Goal: Task Accomplishment & Management: Manage account settings

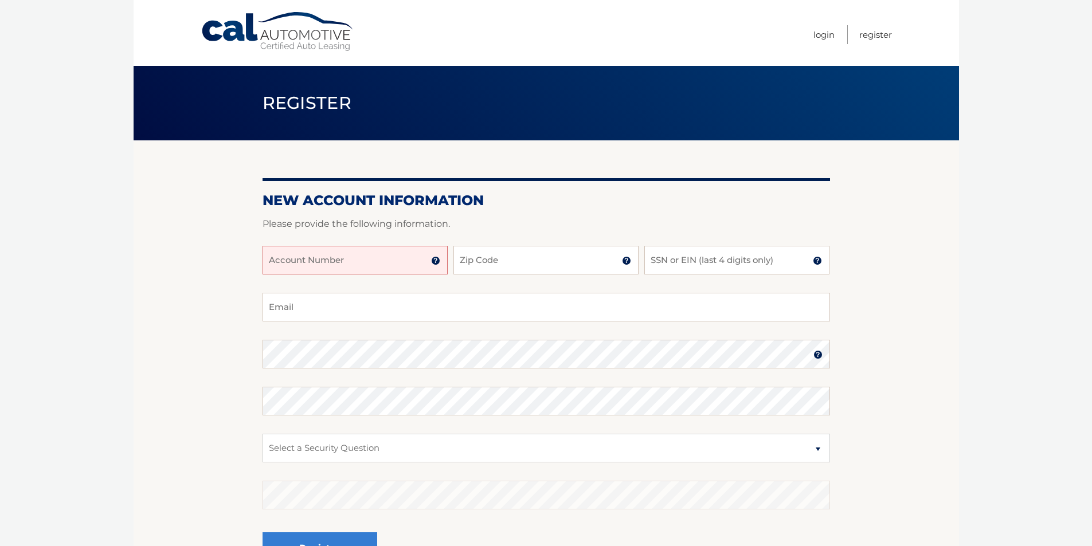
click at [409, 265] on input "Account Number" at bounding box center [355, 260] width 185 height 29
type input "44456004767"
type input "11572"
type input "5150"
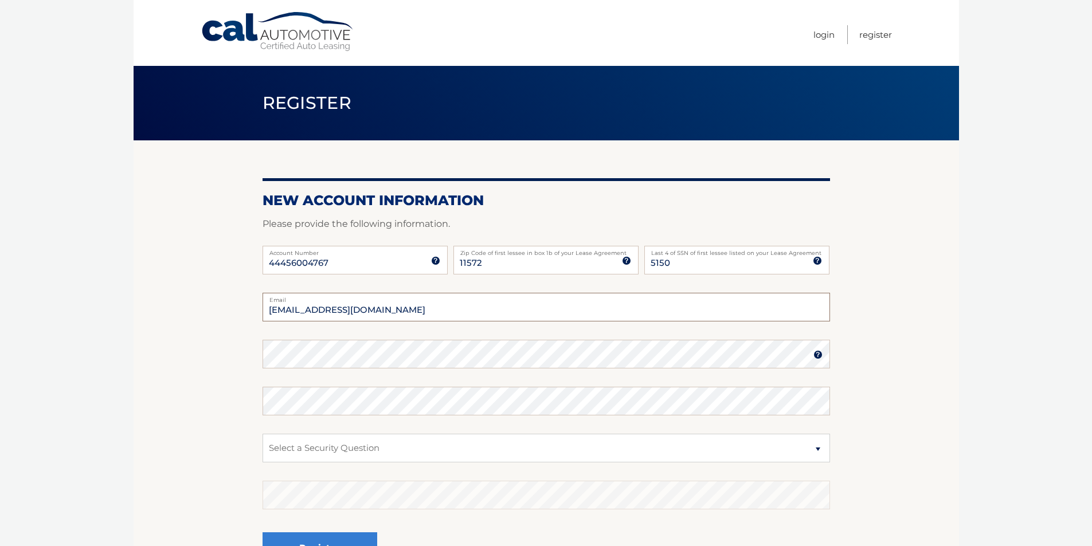
type input "kellyrohrs1@gmail.com"
click at [272, 438] on select "Select a Security Question What was the name of your elementary school? What is…" at bounding box center [547, 448] width 568 height 29
select select "3"
click at [263, 434] on select "Select a Security Question What was the name of your elementary school? What is…" at bounding box center [547, 448] width 568 height 29
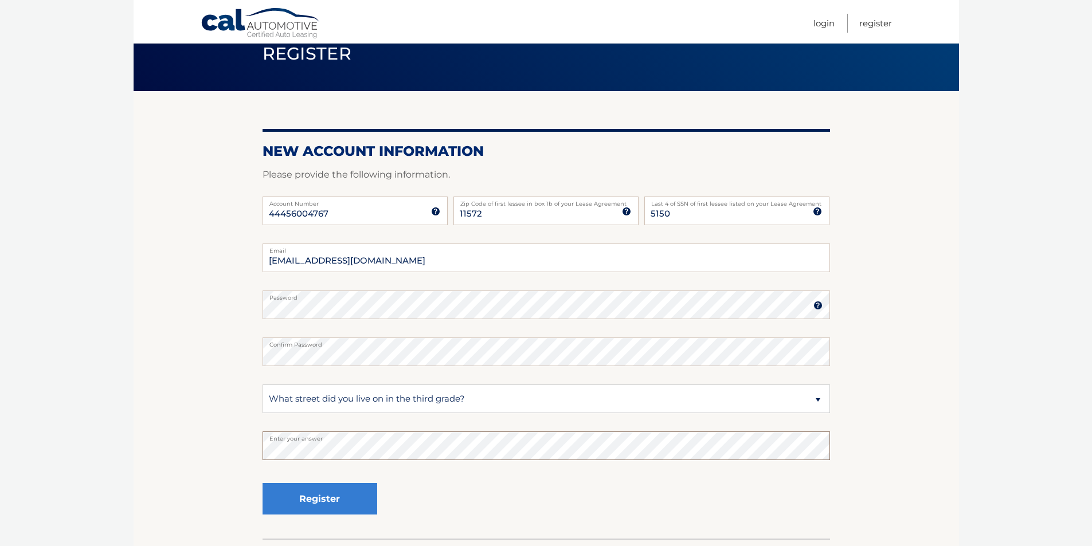
scroll to position [115, 0]
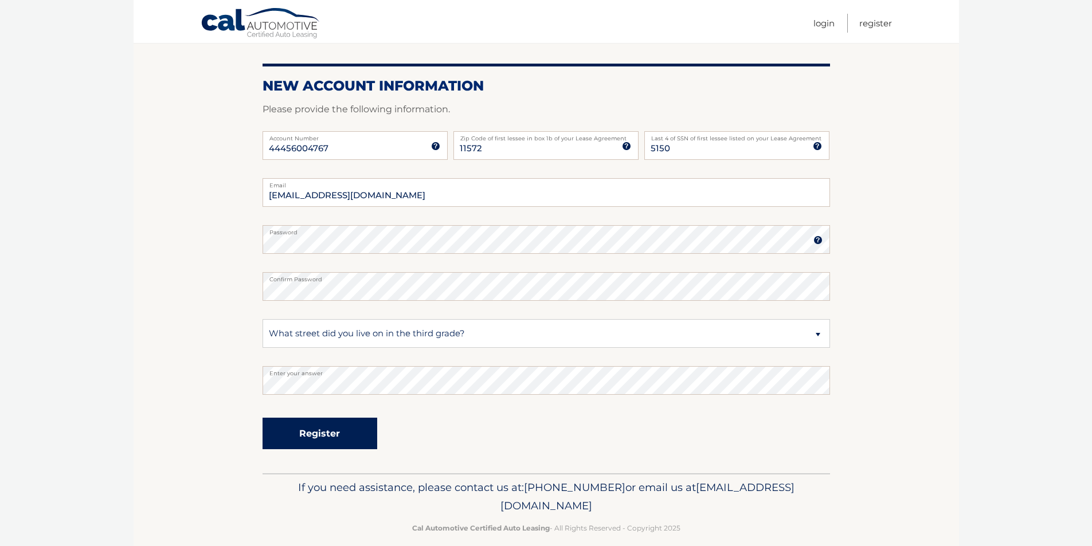
click at [365, 440] on button "Register" at bounding box center [320, 434] width 115 height 32
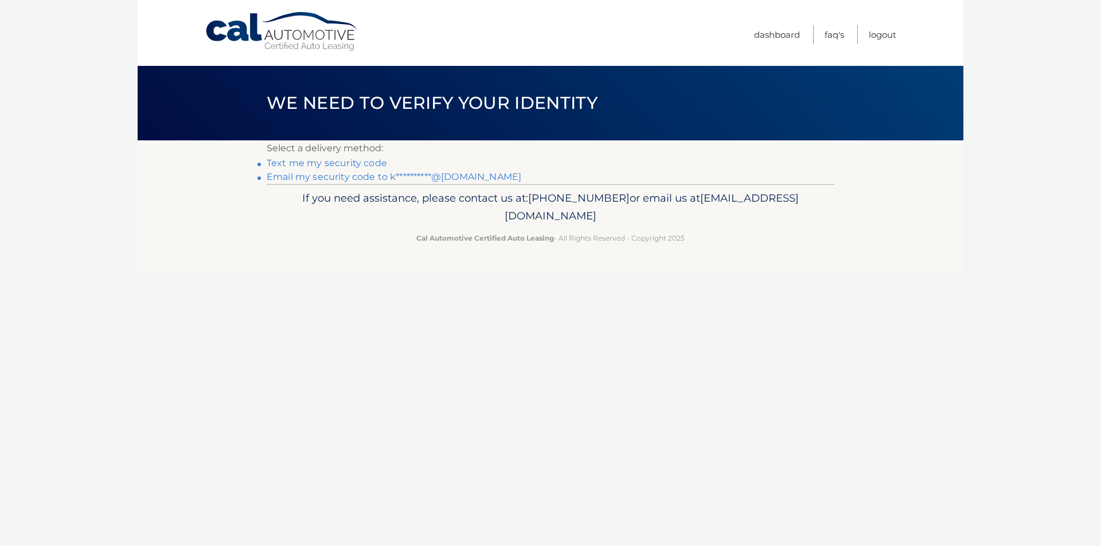
click at [355, 165] on link "Text me my security code" at bounding box center [327, 163] width 120 height 11
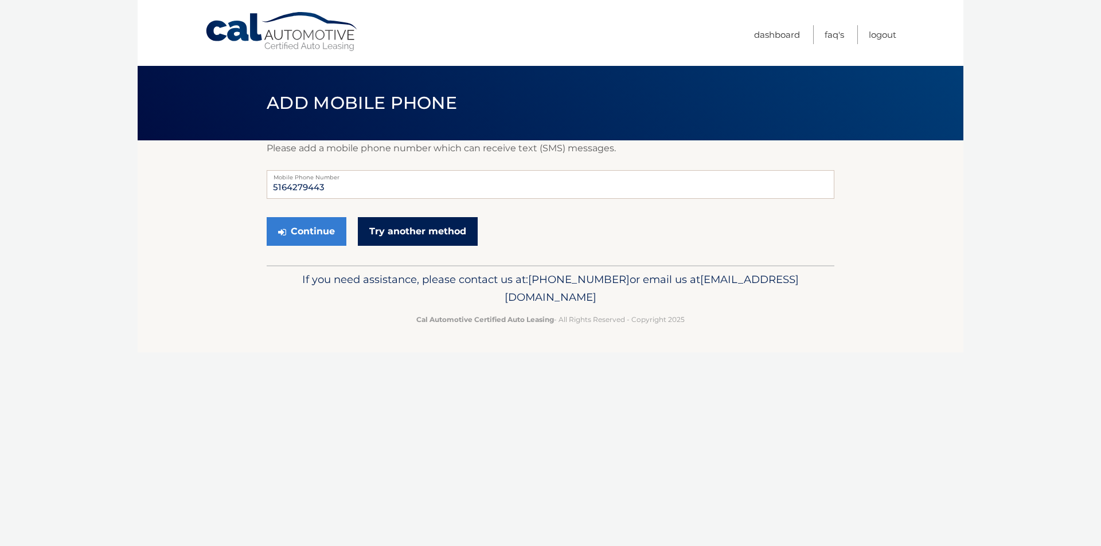
click at [360, 240] on link "Try another method" at bounding box center [418, 231] width 120 height 29
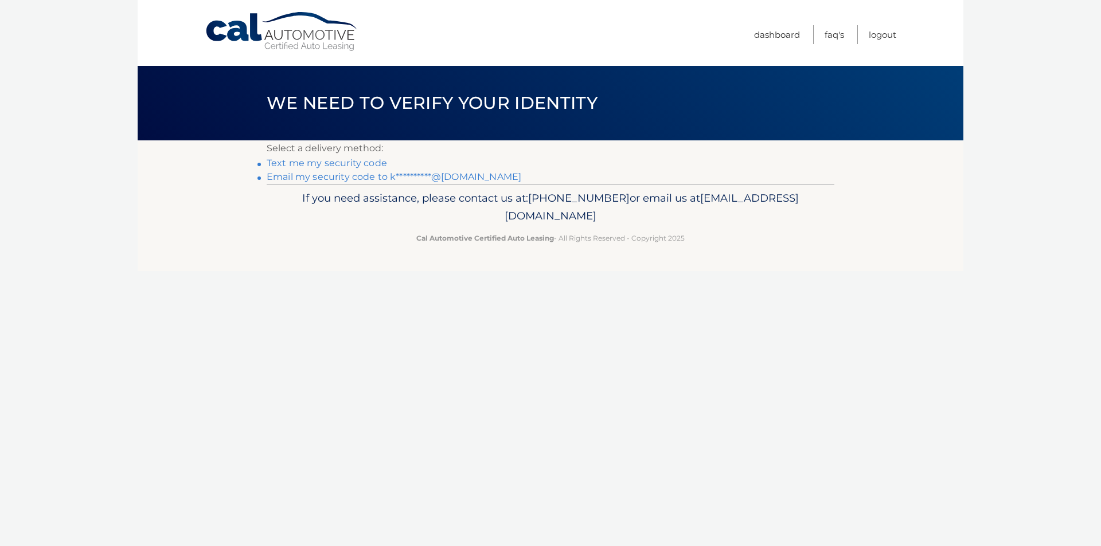
click at [375, 161] on link "Text me my security code" at bounding box center [327, 163] width 120 height 11
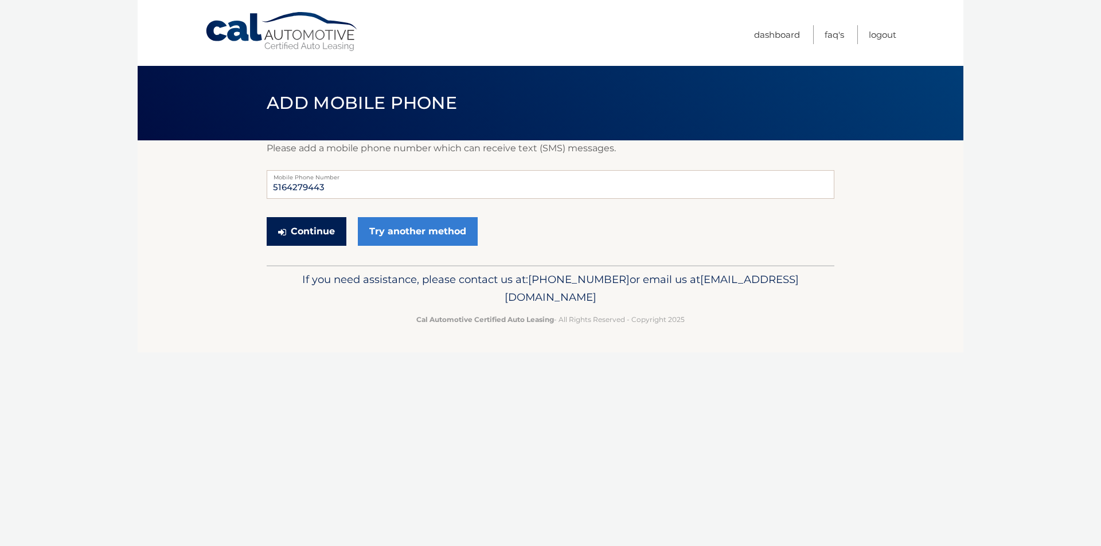
click at [298, 241] on button "Continue" at bounding box center [307, 231] width 80 height 29
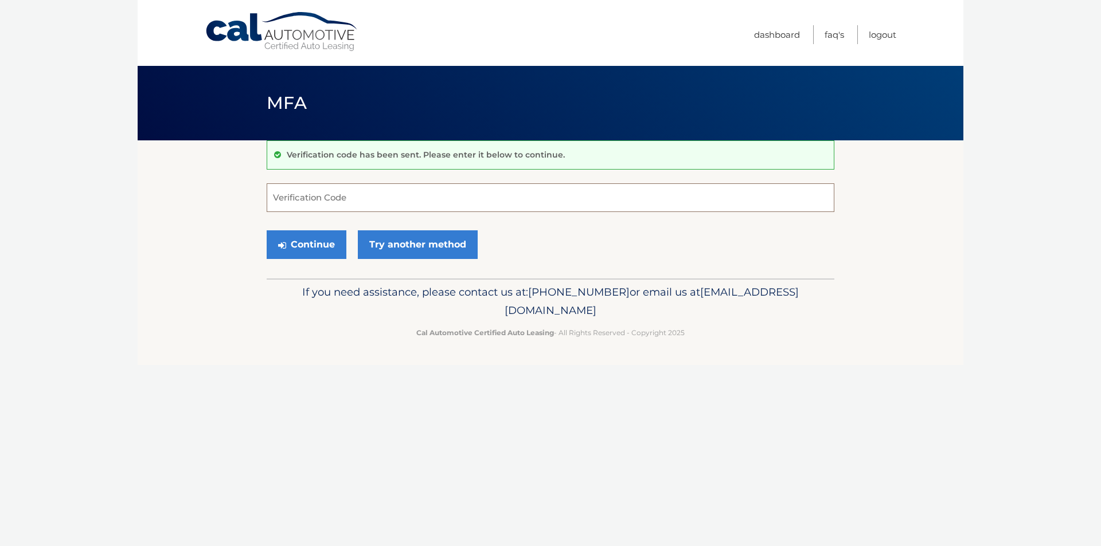
click at [326, 204] on input "Verification Code" at bounding box center [551, 197] width 568 height 29
type input "372837"
click at [267, 230] on button "Continue" at bounding box center [307, 244] width 80 height 29
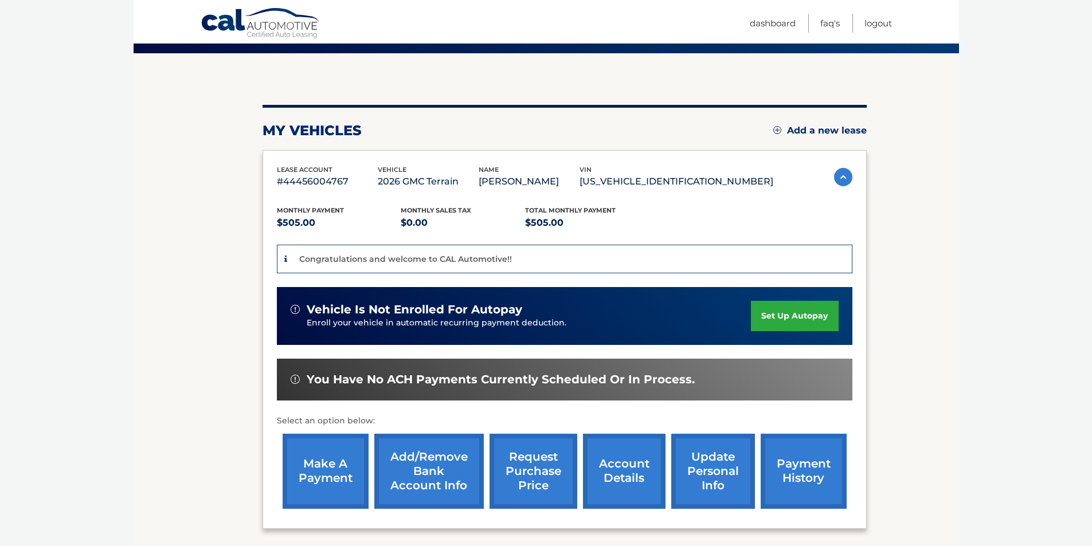
scroll to position [115, 0]
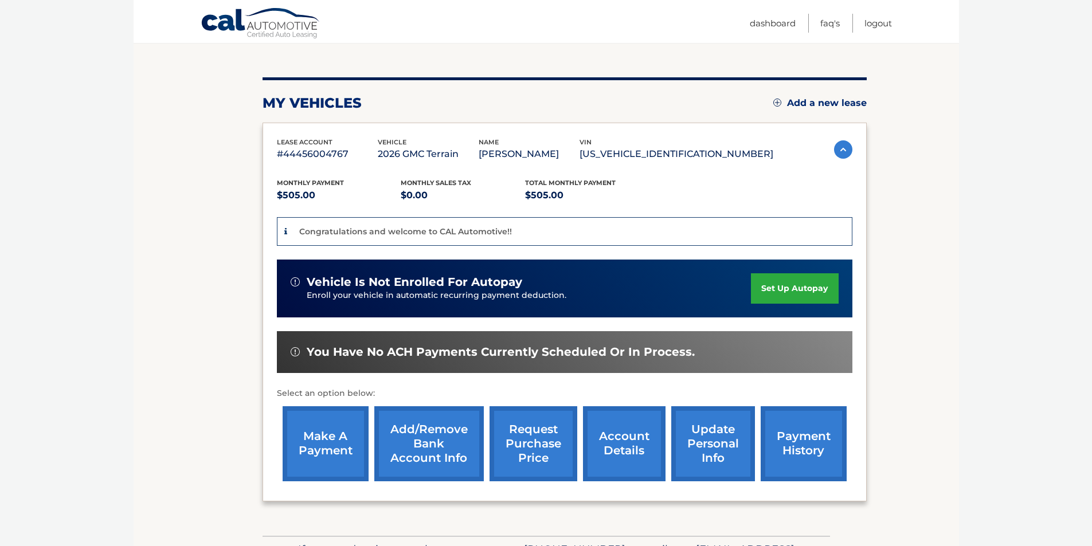
click at [397, 432] on link "Add/Remove bank account info" at bounding box center [428, 443] width 109 height 75
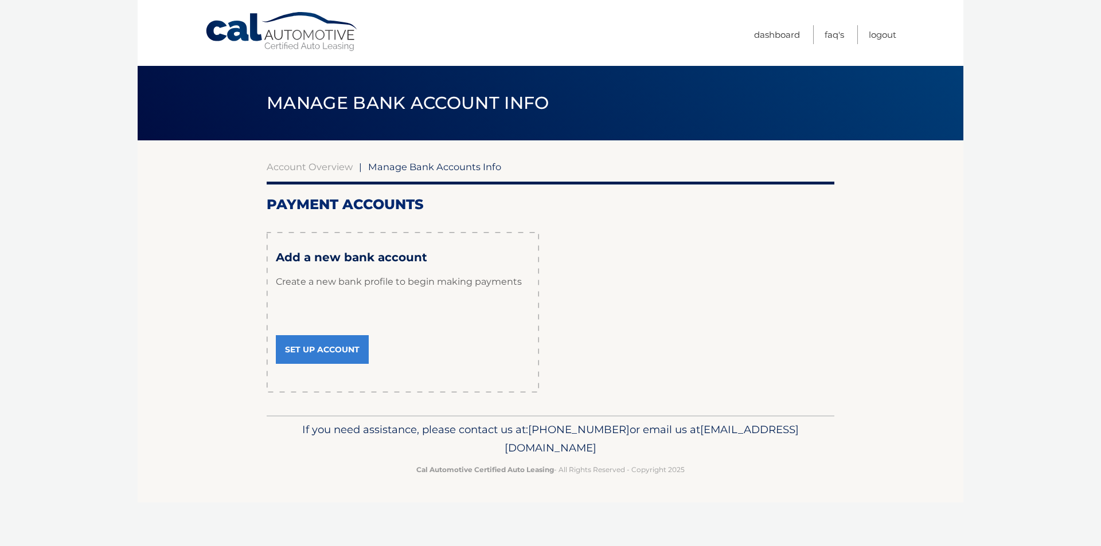
click at [317, 343] on link "Set Up Account" at bounding box center [322, 349] width 93 height 29
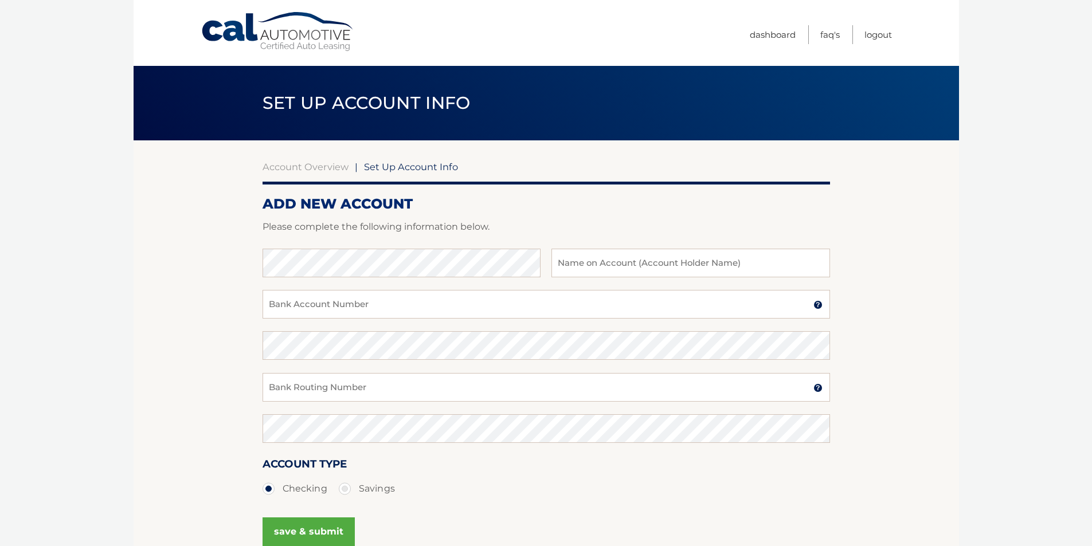
click at [317, 288] on div "Bank Name Name on Account (Account Holder Name)" at bounding box center [547, 269] width 568 height 41
type input "Kelly Rohrs"
click at [310, 294] on input "Bank Account Number" at bounding box center [547, 304] width 568 height 29
paste input "259872031"
type input "259872031"
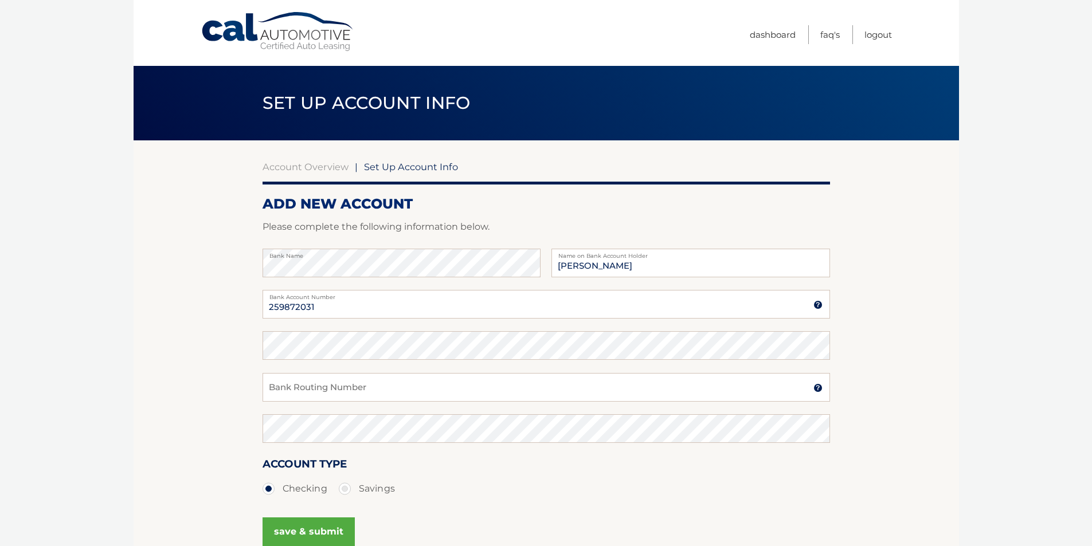
click at [345, 326] on div "259872031 Bank Account Number A 3-17-digit number at the bottom of a check or b…" at bounding box center [547, 310] width 568 height 41
click at [353, 395] on input "Bank Routing Number" at bounding box center [547, 387] width 568 height 29
type input "021000021"
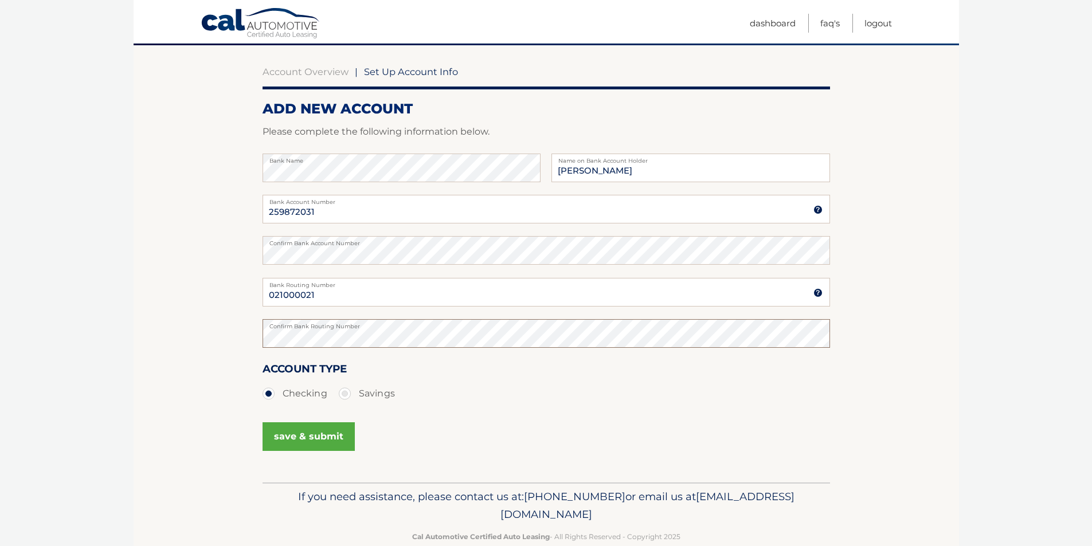
scroll to position [57, 0]
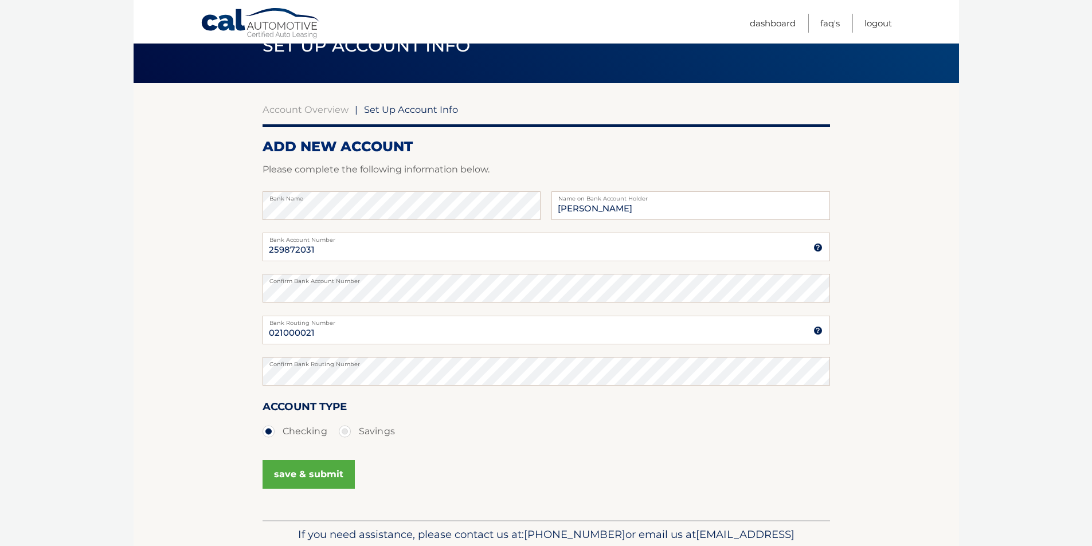
click at [322, 472] on button "save & submit" at bounding box center [309, 474] width 92 height 29
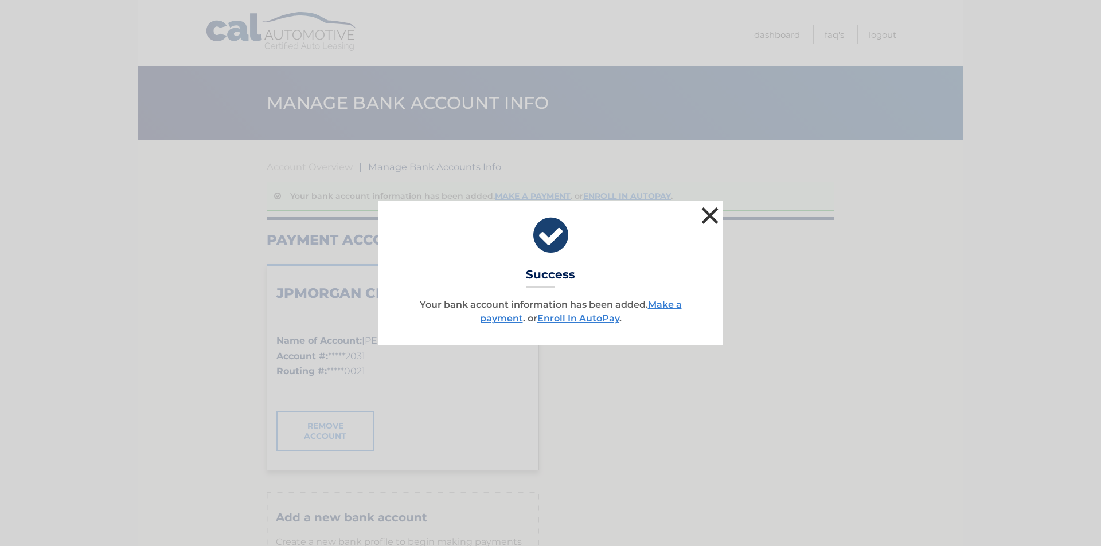
click at [706, 221] on button "×" at bounding box center [709, 215] width 23 height 23
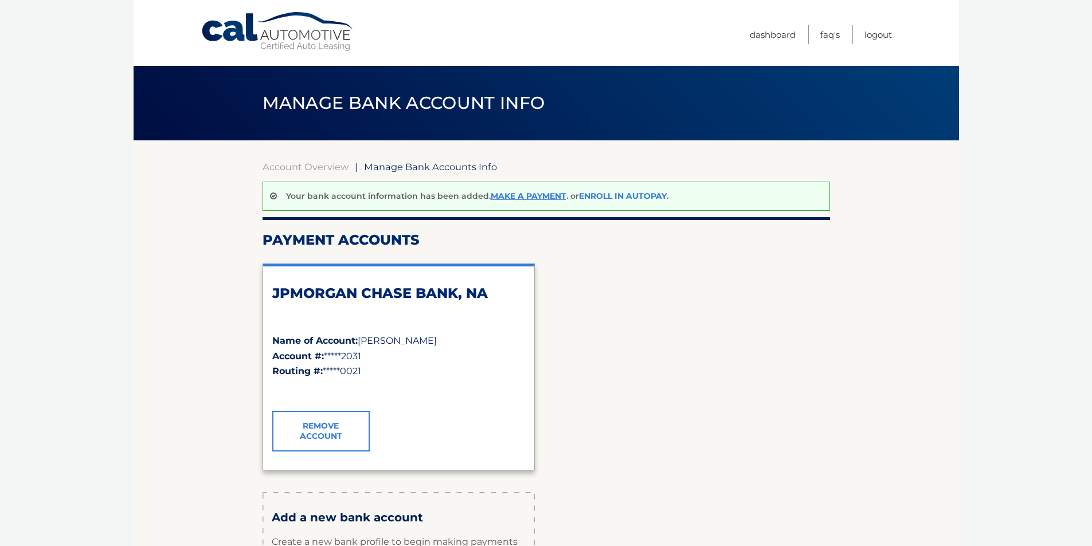
click at [603, 193] on link "Enroll In AutoPay" at bounding box center [623, 196] width 88 height 10
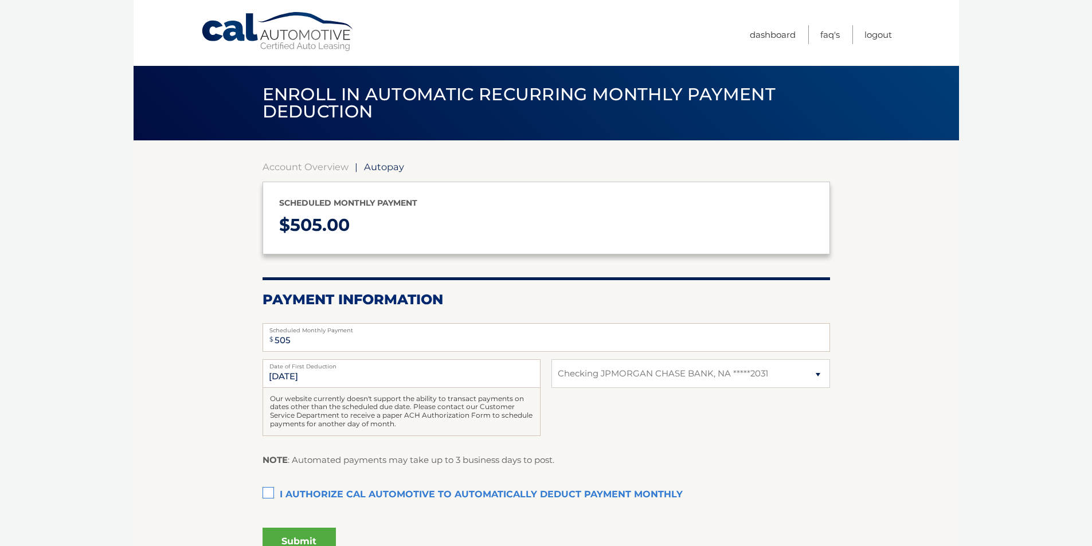
select select "NDlkN2FkM2ItYzZmNy00YTJkLWE1NDMtMTBjZWJiOTg3ZmU5"
drag, startPoint x: 267, startPoint y: 502, endPoint x: 259, endPoint y: 502, distance: 7.5
click at [264, 502] on label "I authorize cal automotive to automatically deduct payment monthly This checkbo…" at bounding box center [547, 495] width 568 height 23
click at [0, 0] on input "I authorize cal automotive to automatically deduct payment monthly This checkbo…" at bounding box center [0, 0] width 0 height 0
click at [302, 535] on button "Submit" at bounding box center [299, 542] width 73 height 28
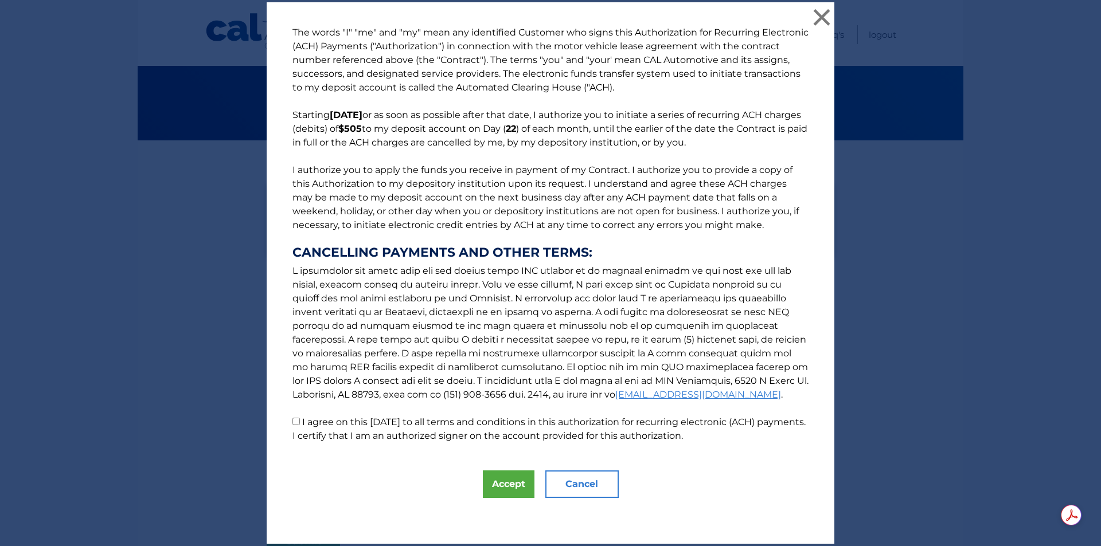
click at [302, 423] on label "I agree on this [DATE] to all terms and conditions in this authorization for re…" at bounding box center [548, 429] width 513 height 25
click at [300, 423] on input "I agree on this [DATE] to all terms and conditions in this authorization for re…" at bounding box center [295, 421] width 7 height 7
checkbox input "true"
click at [500, 484] on button "Accept" at bounding box center [509, 485] width 52 height 28
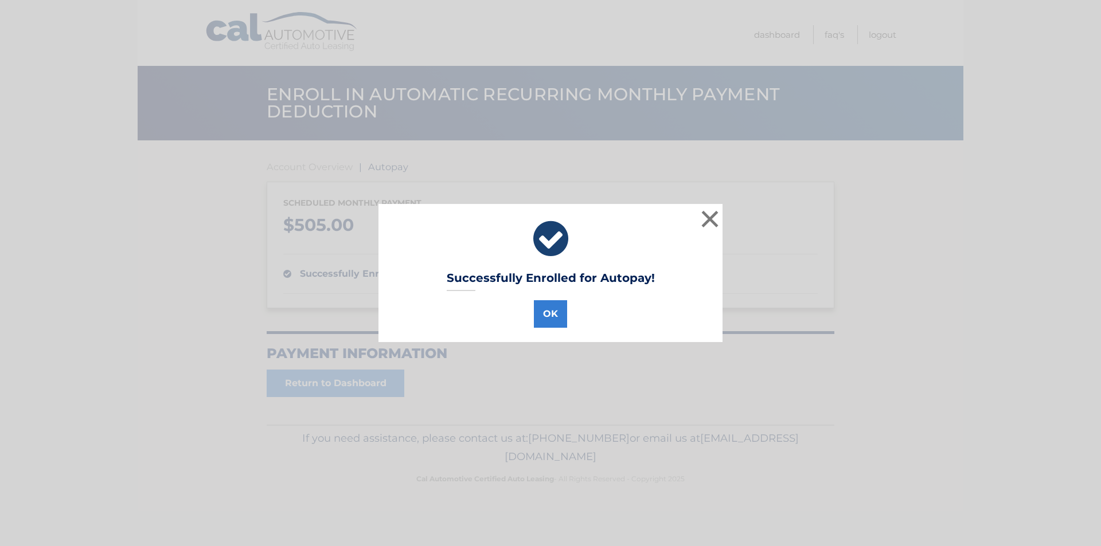
click at [525, 318] on div "OK" at bounding box center [550, 312] width 315 height 32
click at [547, 311] on button "OK" at bounding box center [550, 314] width 33 height 28
